Goal: Task Accomplishment & Management: Complete application form

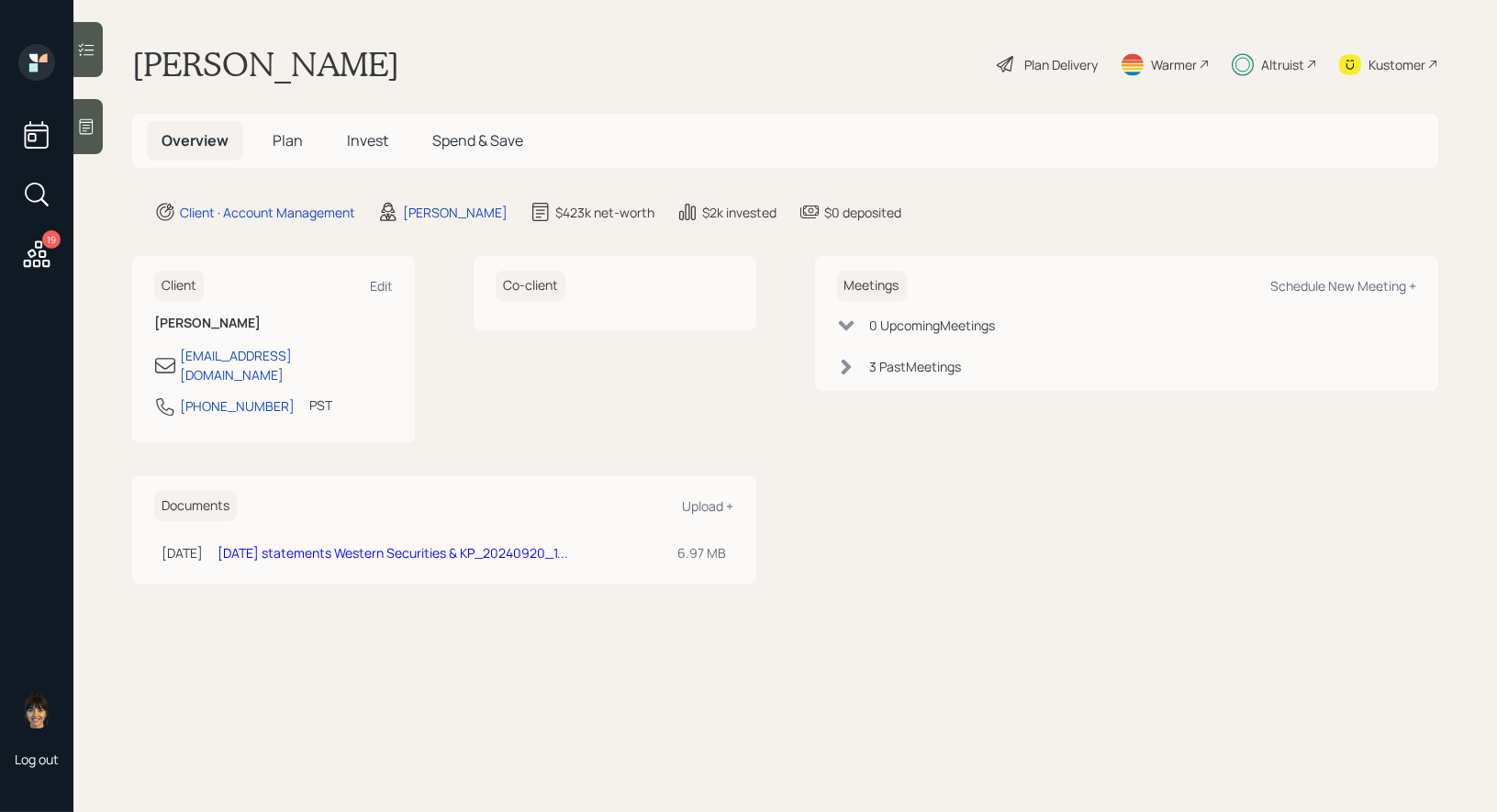
click at [284, 143] on span "Plan" at bounding box center [288, 140] width 31 height 20
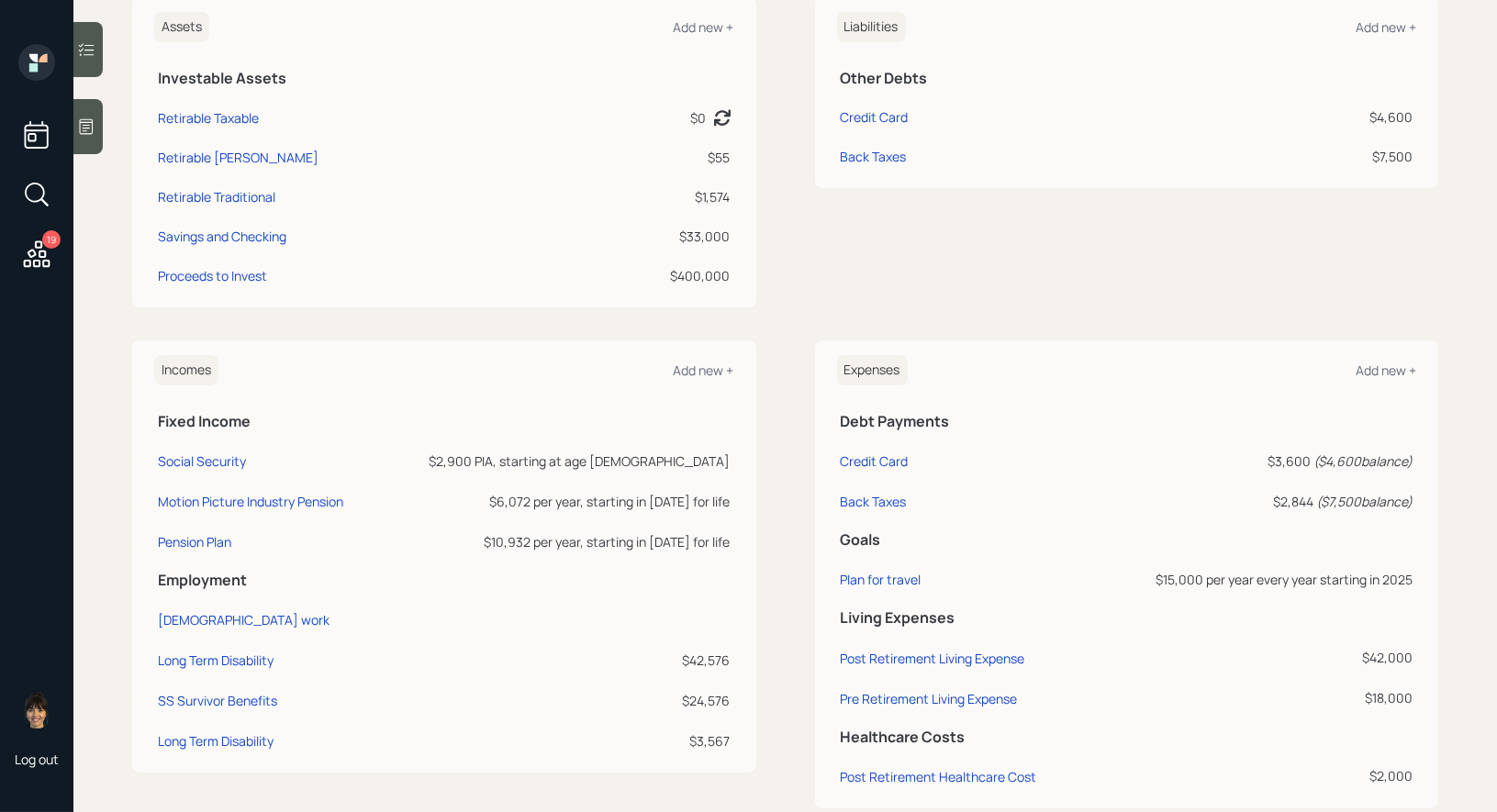
scroll to position [514, 0]
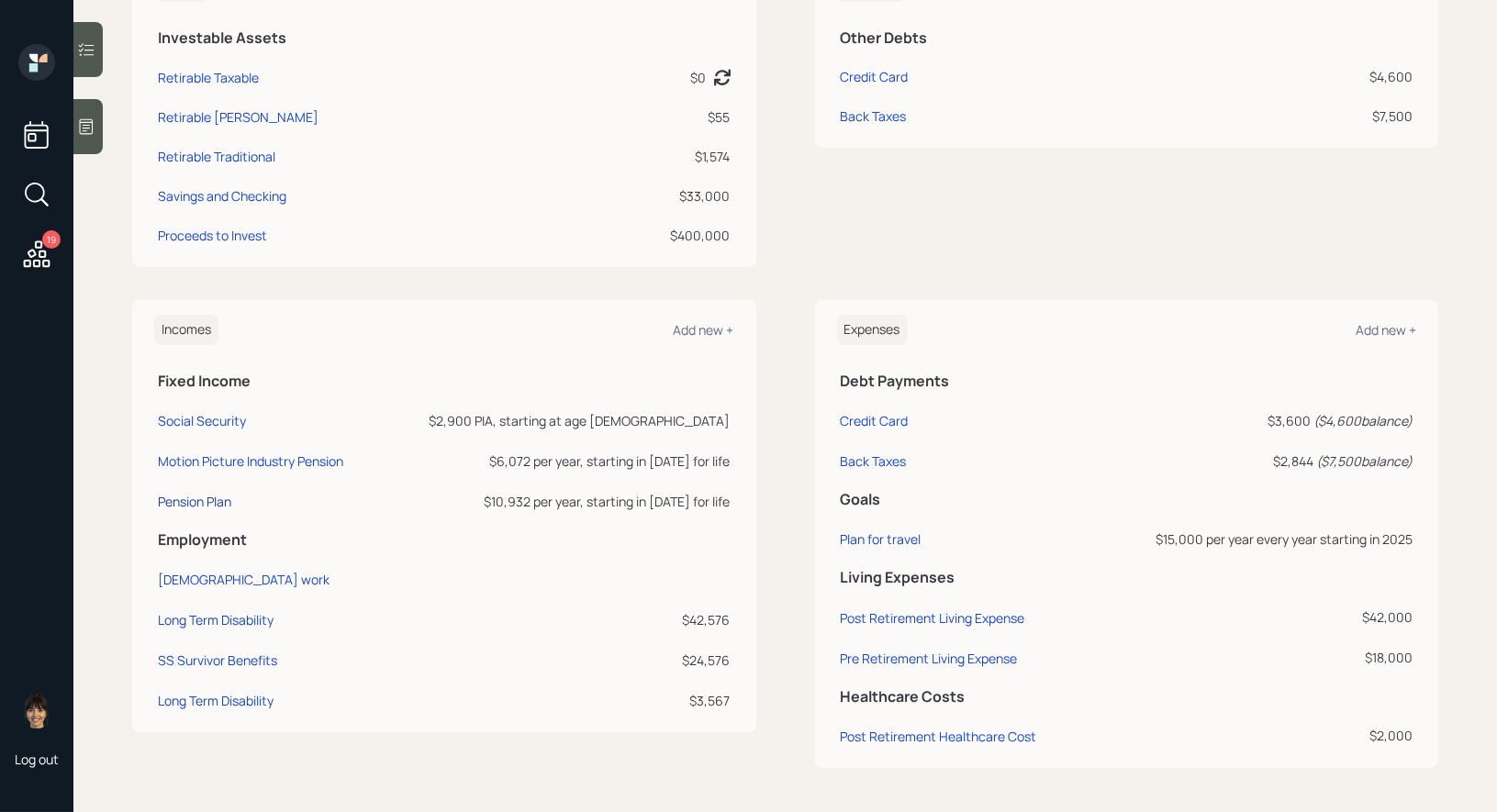
click at [192, 506] on div "Pension Plan" at bounding box center [194, 502] width 73 height 18
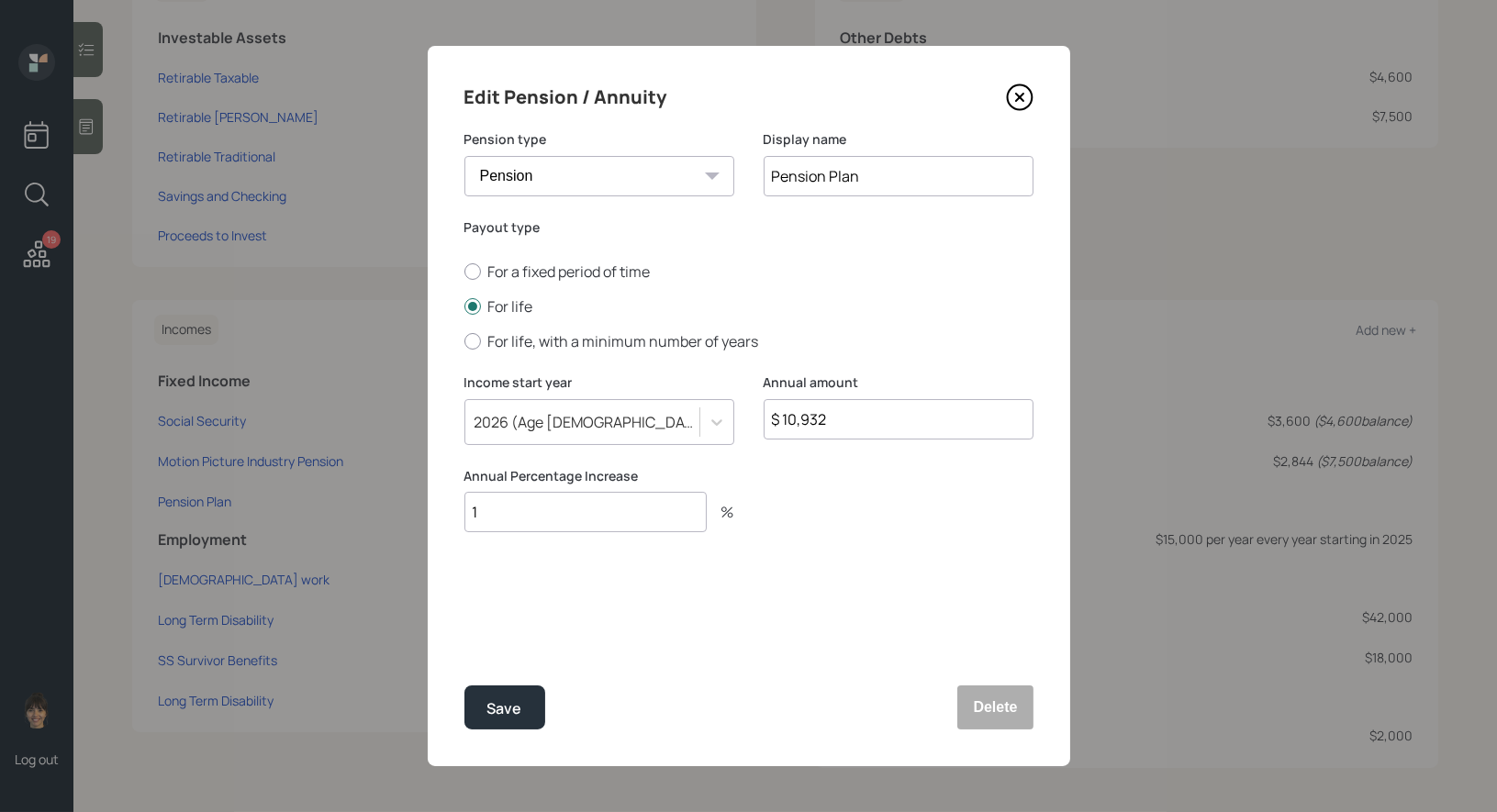
click at [850, 421] on input "$ 10,932" at bounding box center [899, 419] width 270 height 41
type input "$ 11,093"
click at [508, 698] on div "Save" at bounding box center [504, 708] width 35 height 25
